Goal: Check status: Check status

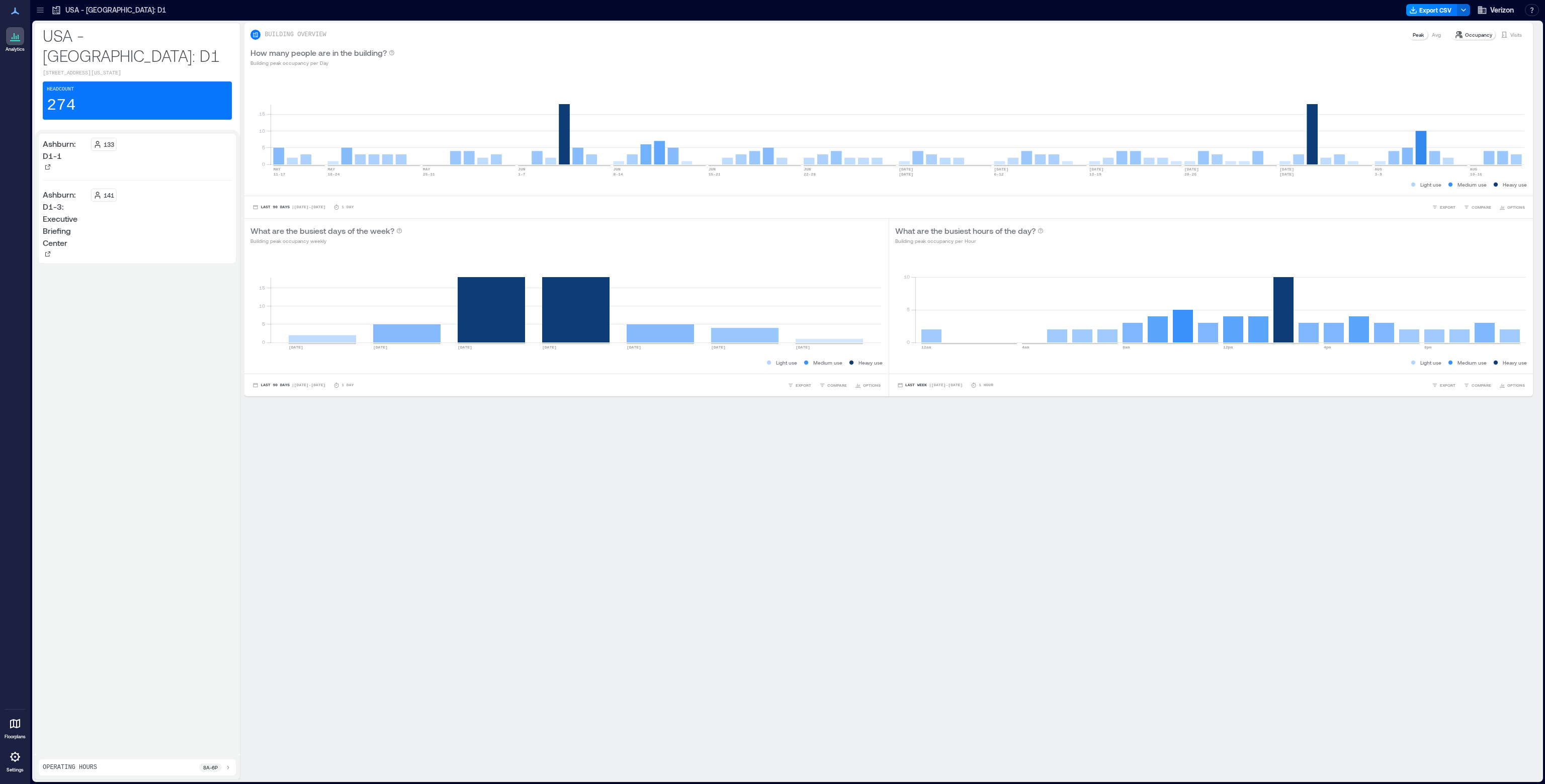
click at [41, 12] on icon at bounding box center [40, 12] width 7 height 1
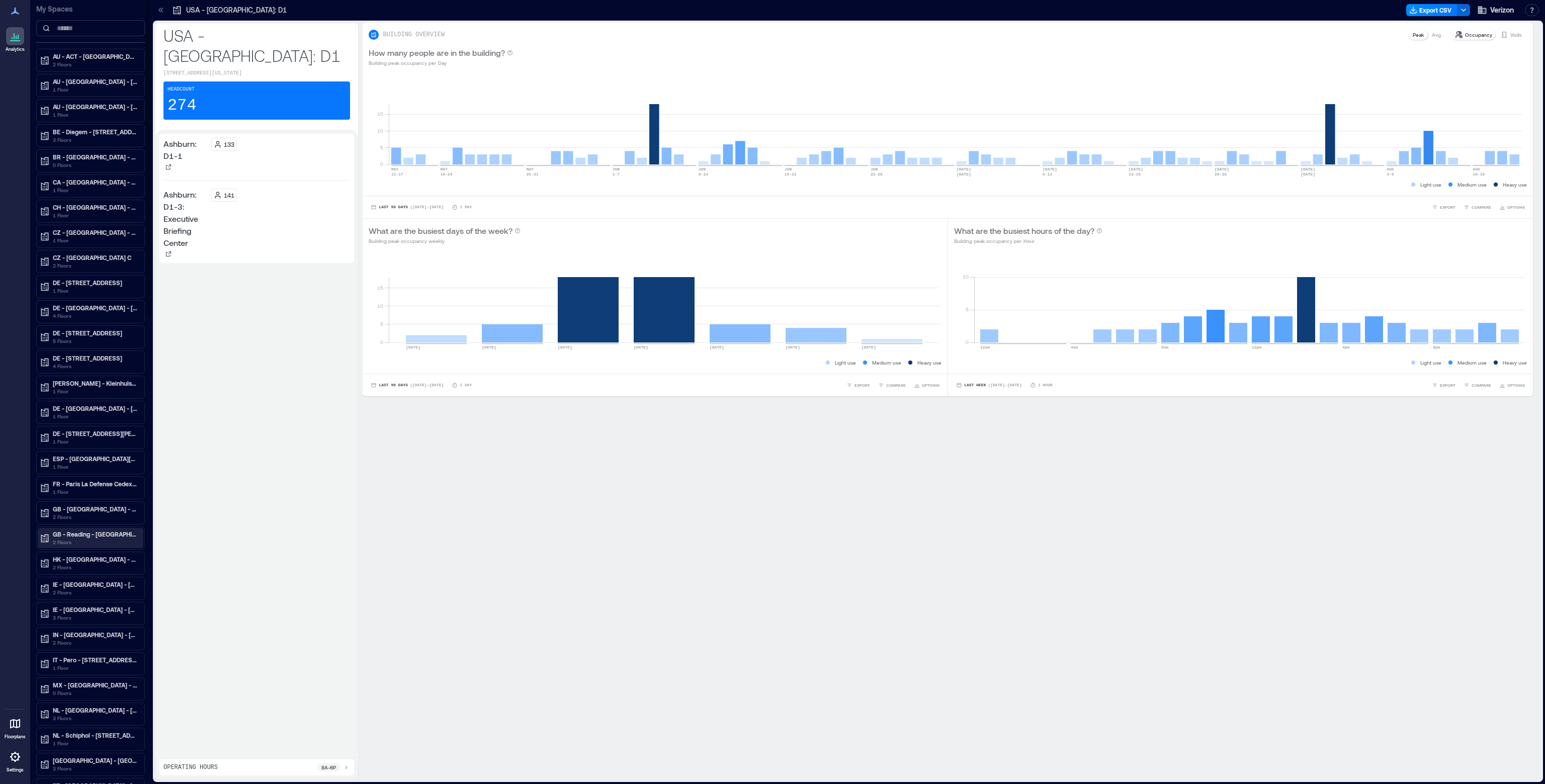
click at [87, 530] on p "GB - Reading - [GEOGRAPHIC_DATA] Rd" at bounding box center [94, 534] width 84 height 8
click at [65, 582] on p "DG/EG" at bounding box center [61, 585] width 19 height 8
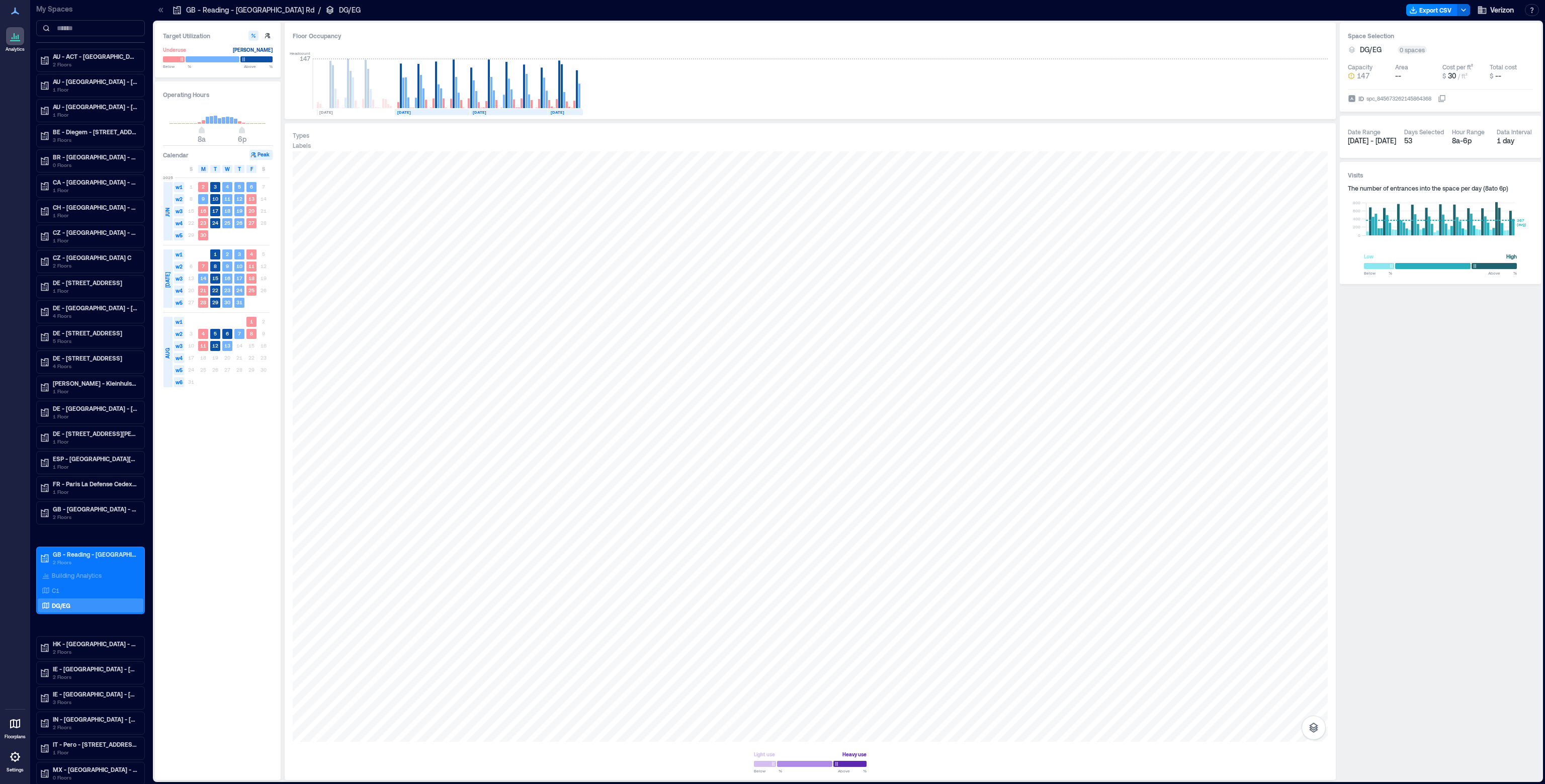
click at [11, 763] on div at bounding box center [15, 756] width 18 height 18
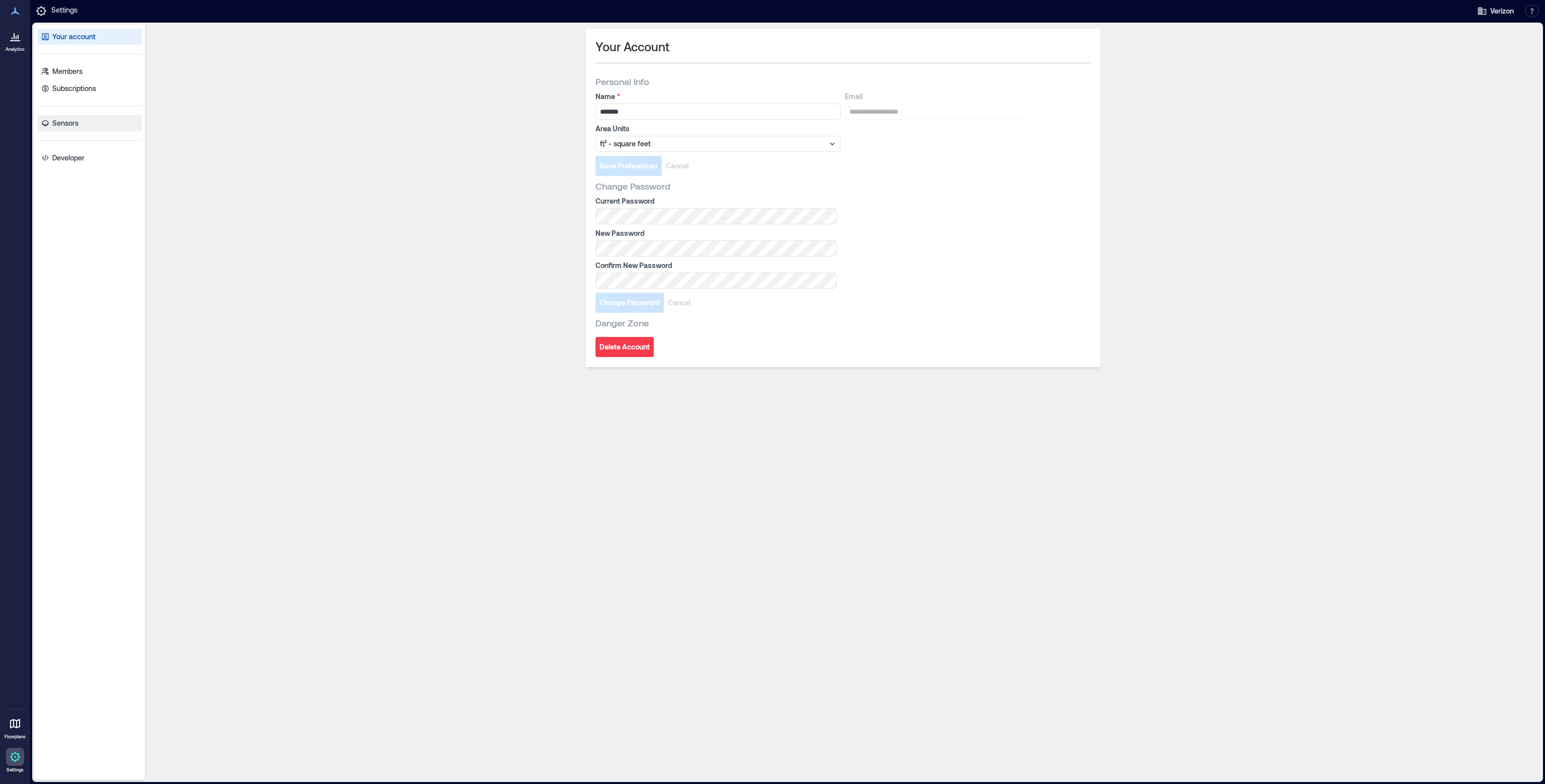
click at [96, 116] on link "Sensors" at bounding box center [89, 123] width 104 height 16
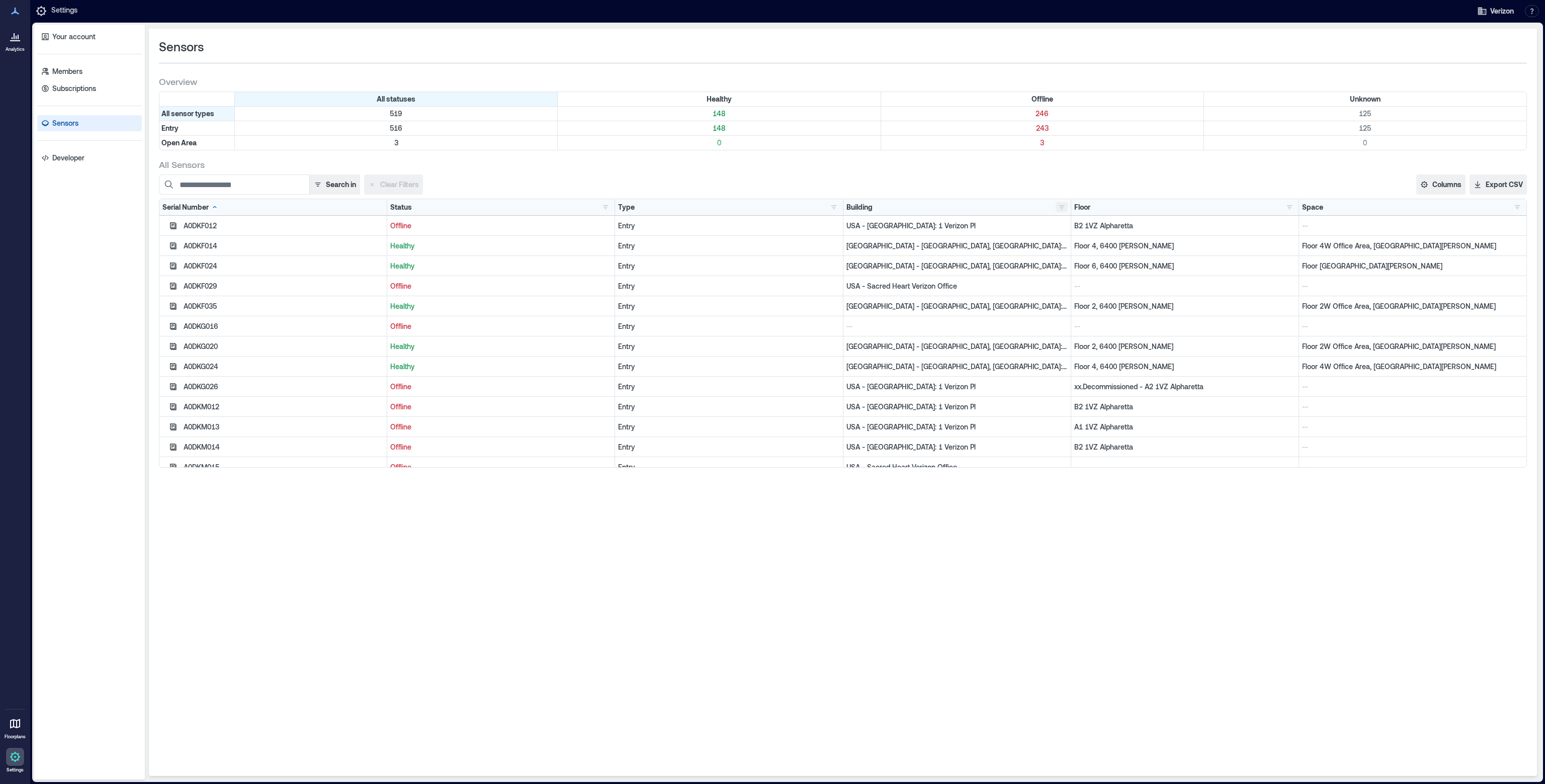
click at [1060, 204] on button "button" at bounding box center [1062, 207] width 12 height 10
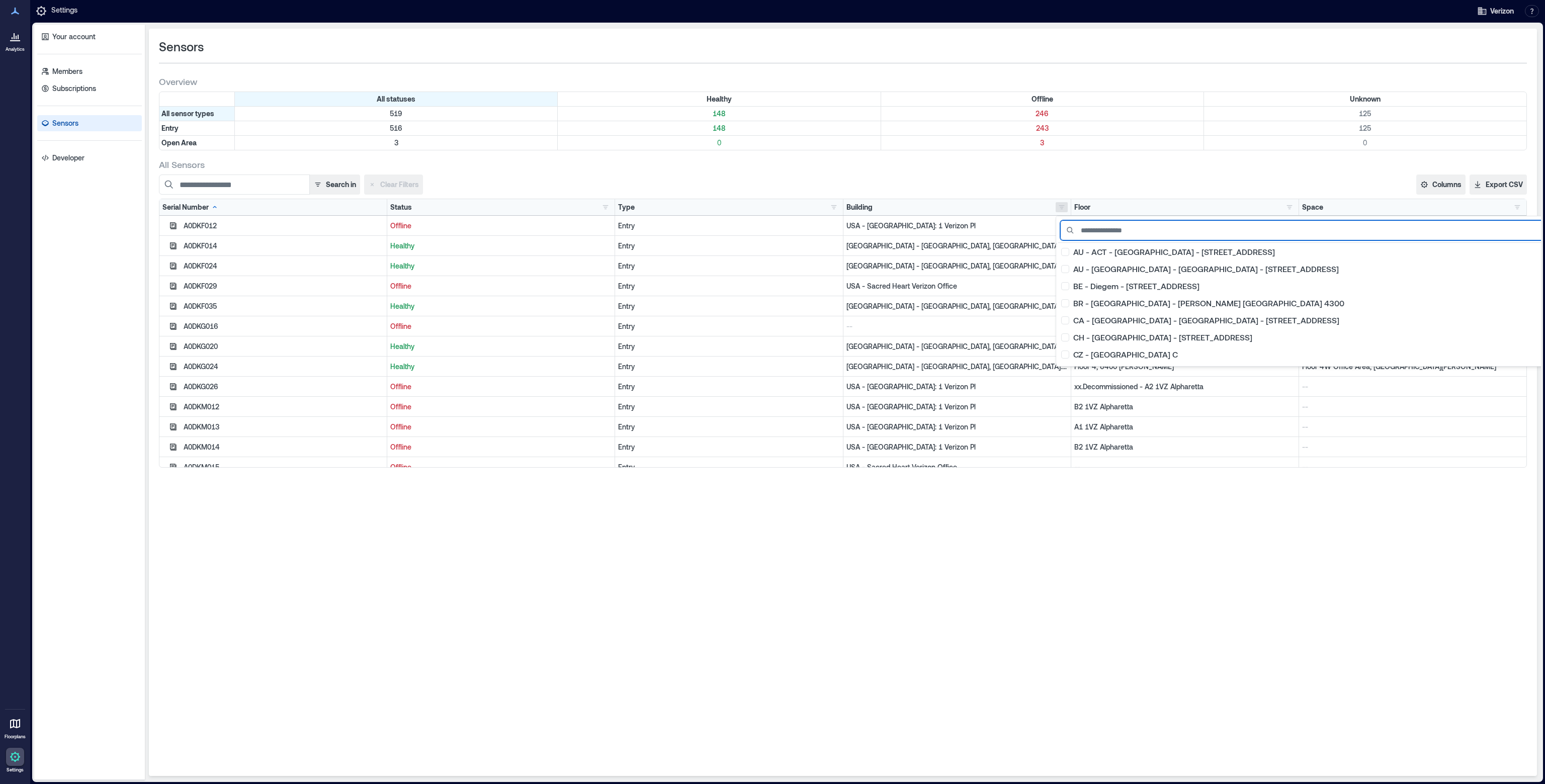
click at [1121, 229] on input at bounding box center [1316, 230] width 513 height 20
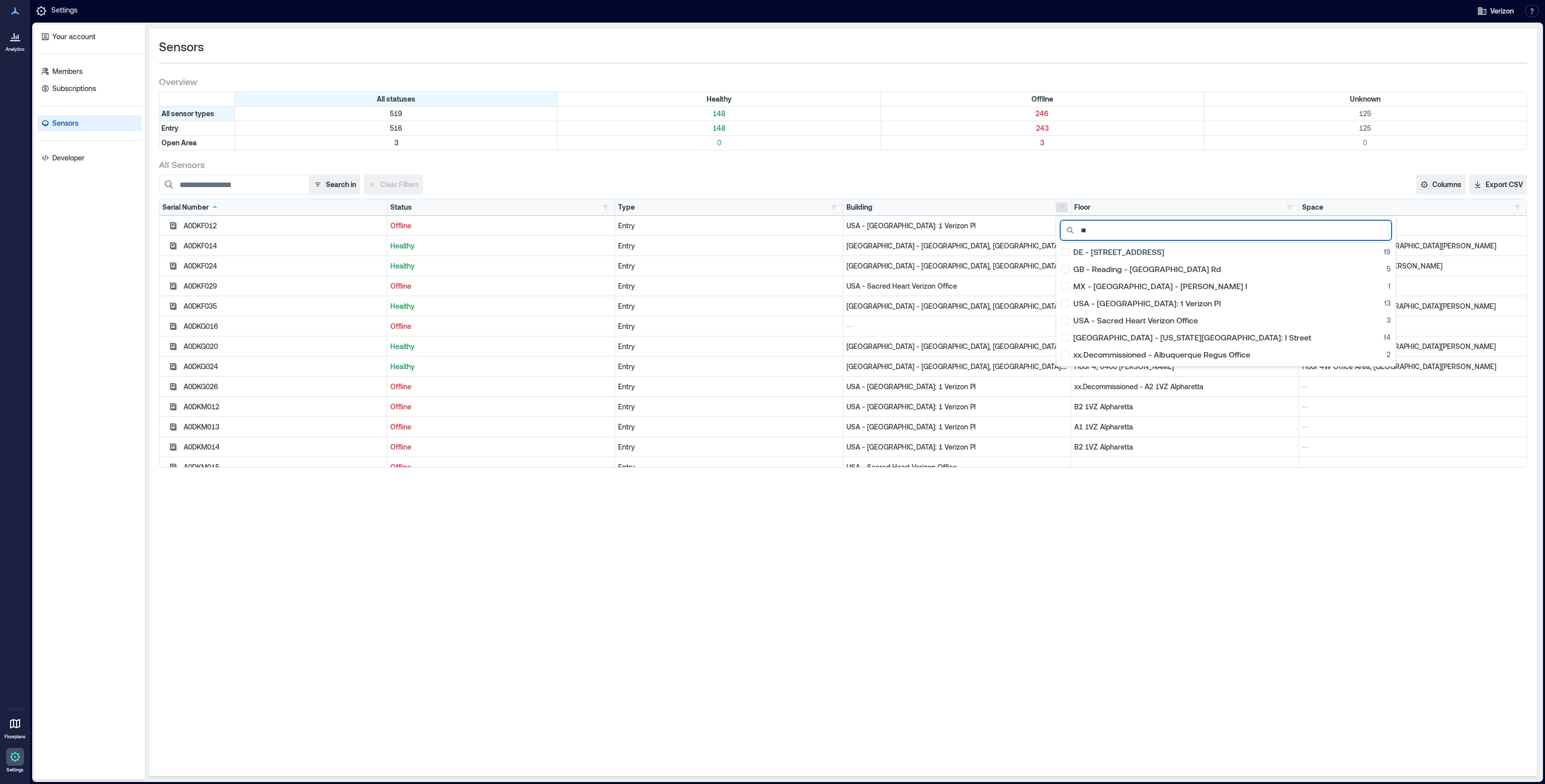
type input "**"
click at [1147, 270] on div "GB - Reading - [GEOGRAPHIC_DATA] Rd 5" at bounding box center [1226, 268] width 330 height 10
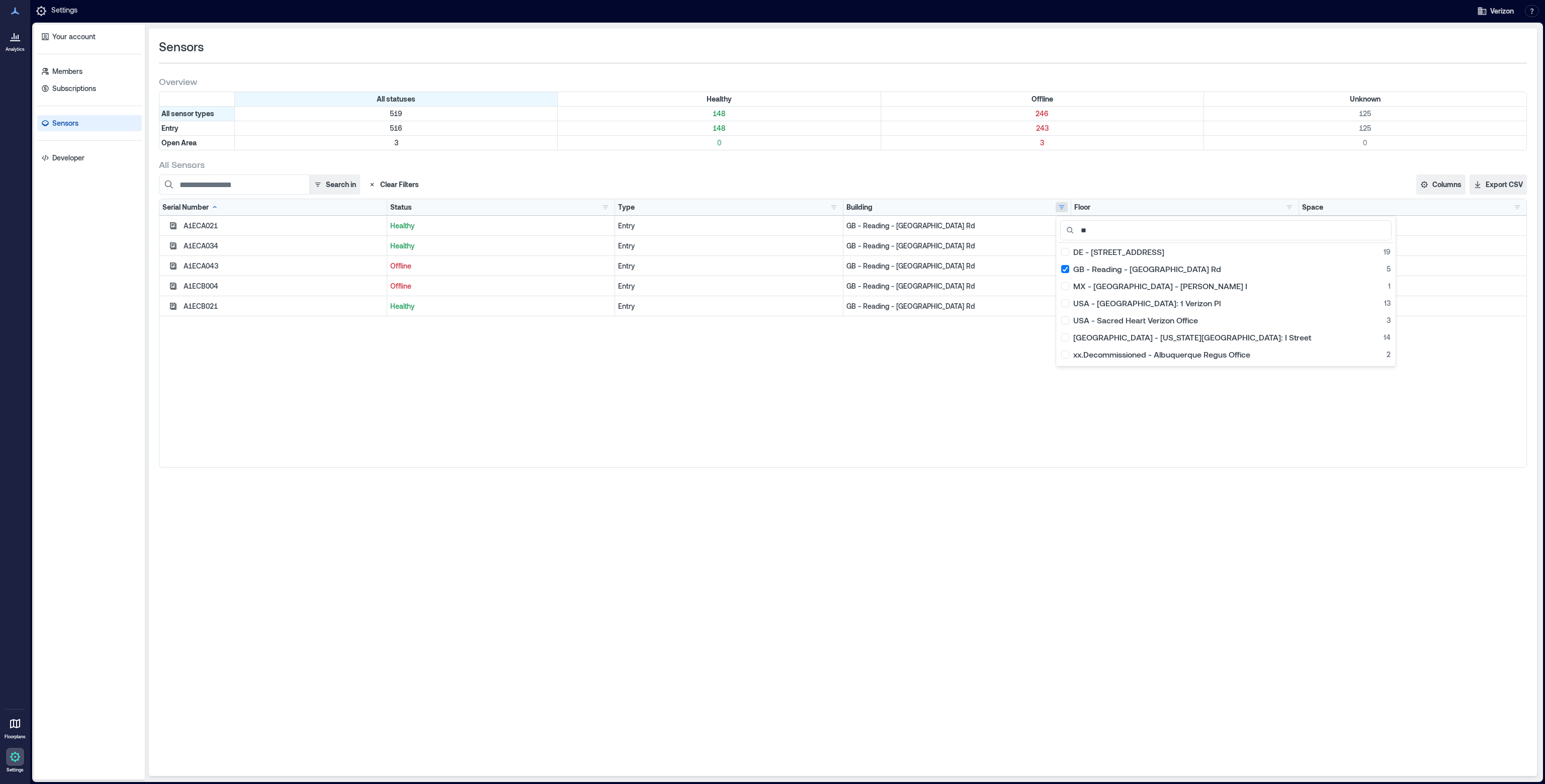
click at [994, 530] on div "Sensors Overview All statuses Healthy Offline Unknown All sensor types 519 148 …" at bounding box center [843, 402] width 1388 height 747
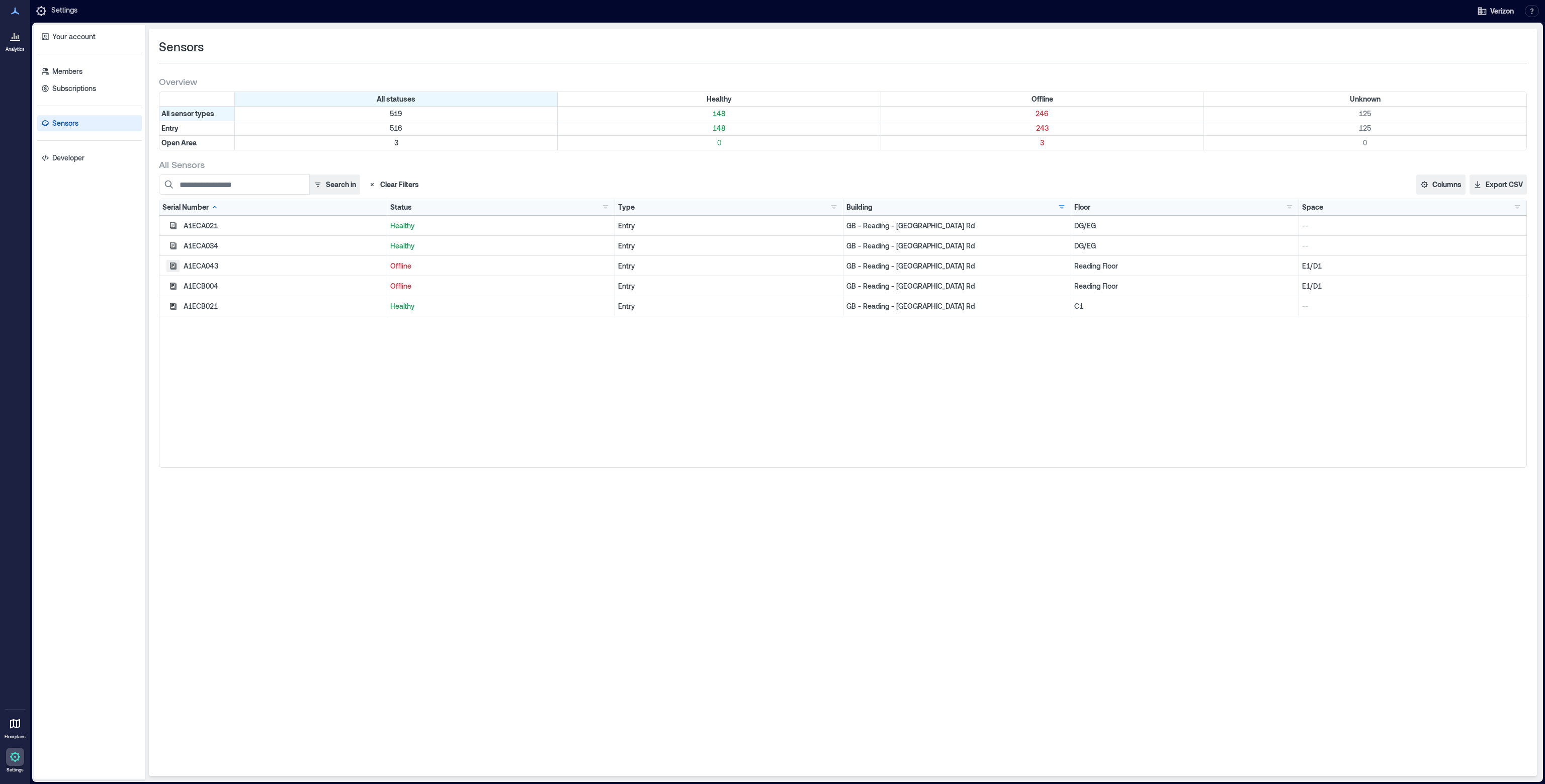
click at [172, 266] on icon "button" at bounding box center [173, 266] width 8 height 8
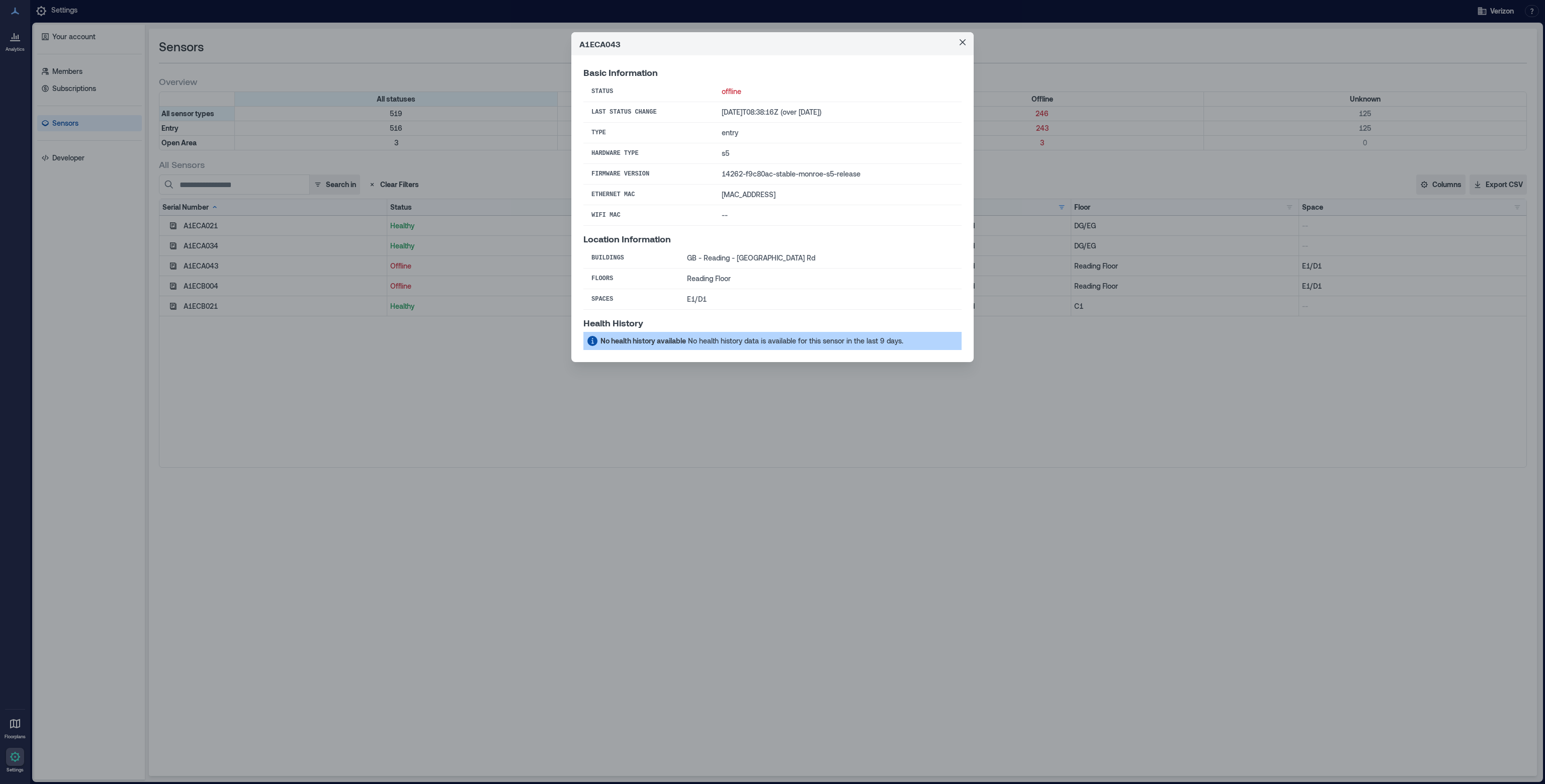
click at [251, 383] on div "A1ECA043 Basic Information Status offline Last Status Change [DATE]T08:38:16Z (…" at bounding box center [772, 392] width 1545 height 784
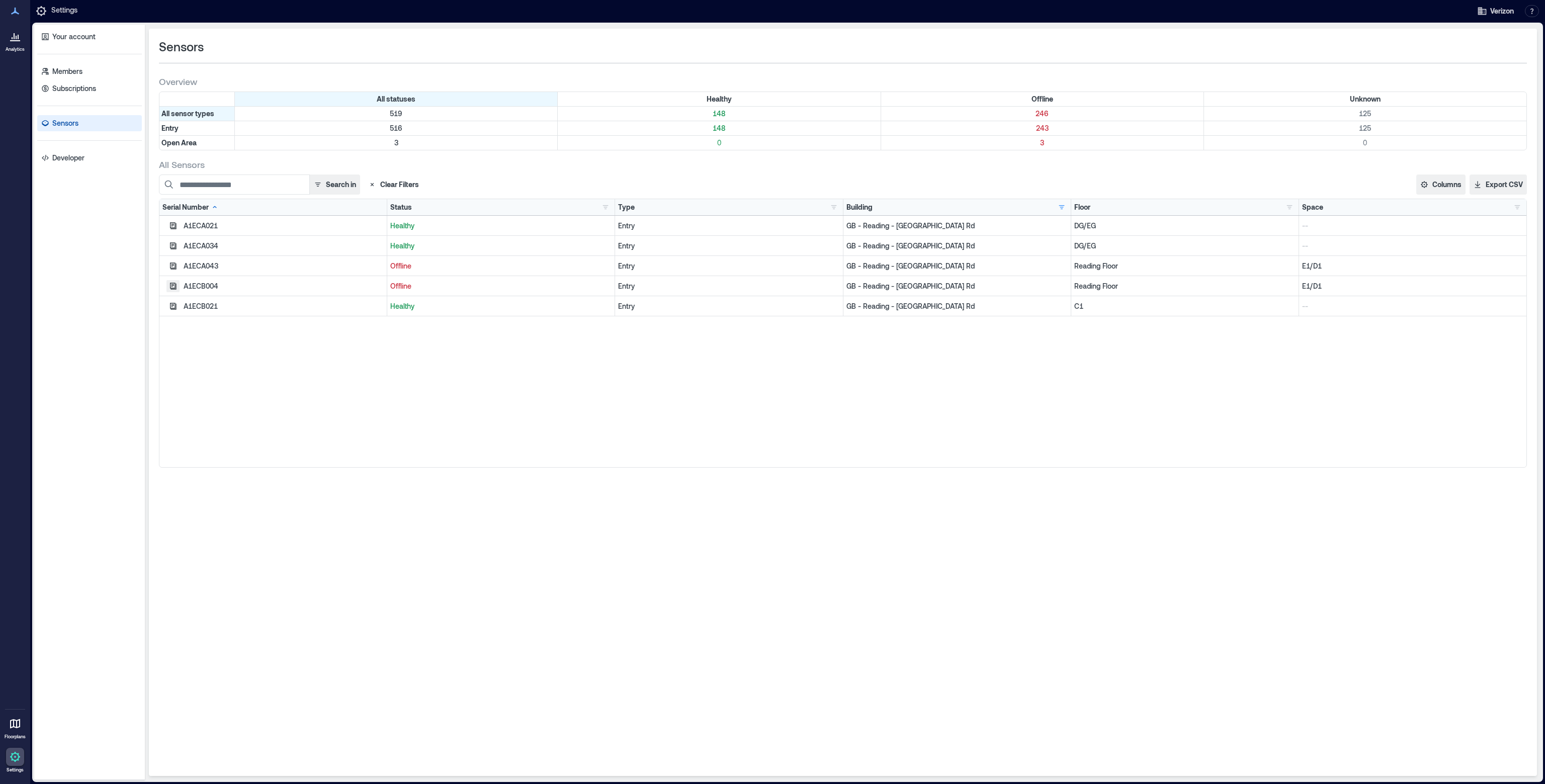
click at [175, 229] on icon "button" at bounding box center [174, 225] width 7 height 7
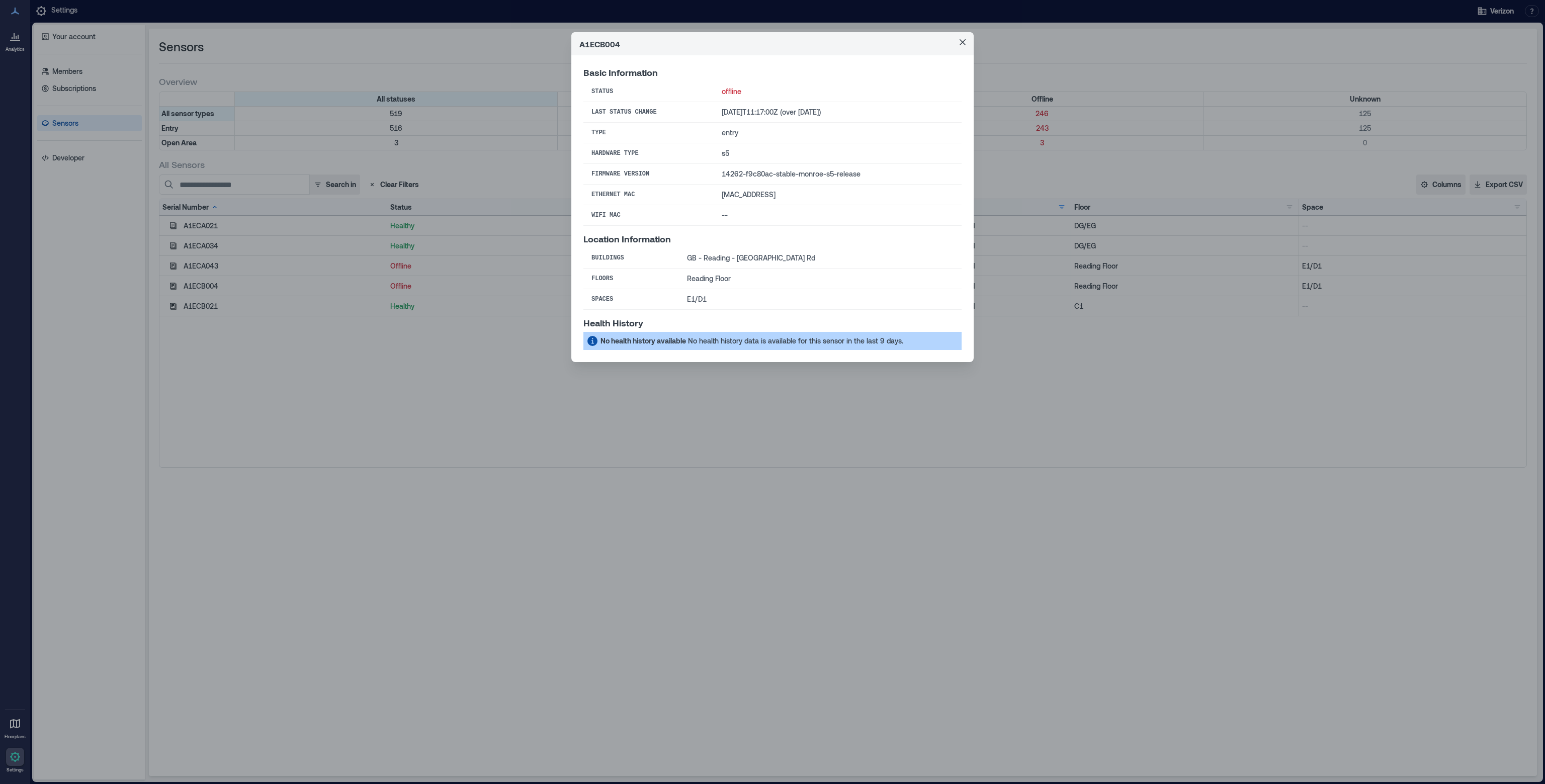
click at [417, 389] on div "A1ECB004 Basic Information Status offline Last Status Change [DATE]T11:17:00Z (…" at bounding box center [772, 392] width 1545 height 784
